Goal: Task Accomplishment & Management: Manage account settings

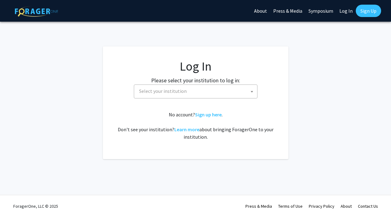
click at [249, 94] on span at bounding box center [252, 92] width 6 height 14
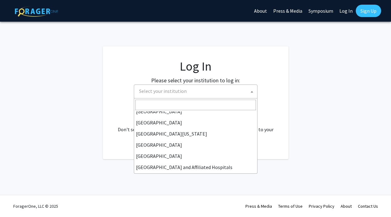
scroll to position [51, 0]
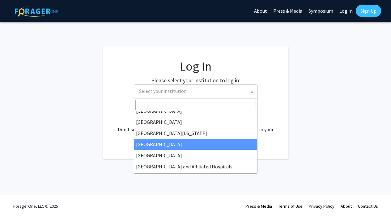
select select "12"
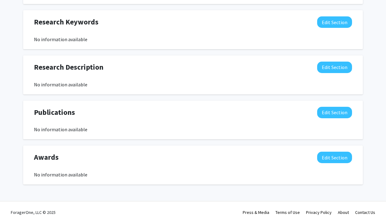
scroll to position [302, 0]
